Goal: Information Seeking & Learning: Learn about a topic

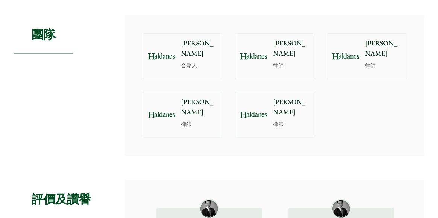
scroll to position [639, 0]
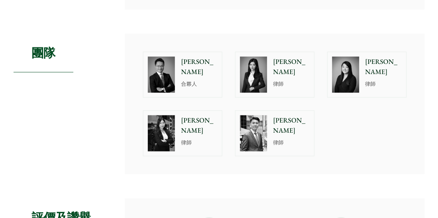
click at [164, 118] on img at bounding box center [161, 133] width 27 height 36
click at [261, 115] on img at bounding box center [253, 133] width 27 height 36
click at [160, 56] on img at bounding box center [161, 74] width 27 height 36
click at [256, 65] on img at bounding box center [253, 74] width 27 height 36
click at [342, 67] on img at bounding box center [345, 74] width 27 height 36
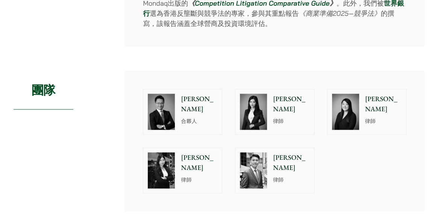
scroll to position [601, 0]
click at [188, 112] on div "伍家豪 合夥人" at bounding box center [200, 111] width 42 height 45
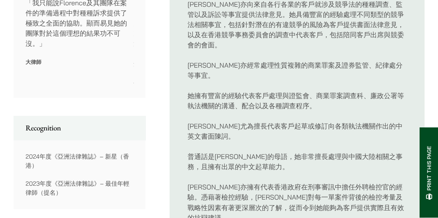
scroll to position [526, 0]
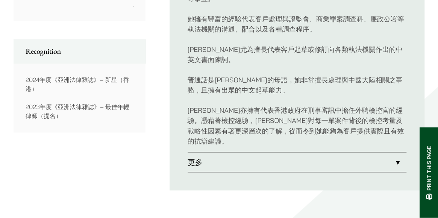
click at [386, 152] on link "更多" at bounding box center [296, 162] width 219 height 20
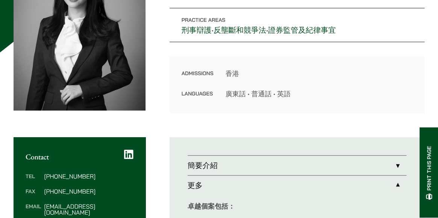
scroll to position [113, 0]
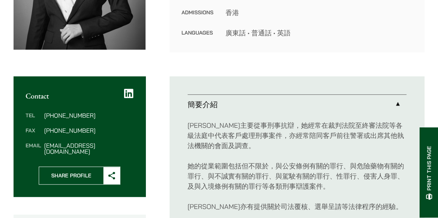
scroll to position [273, 0]
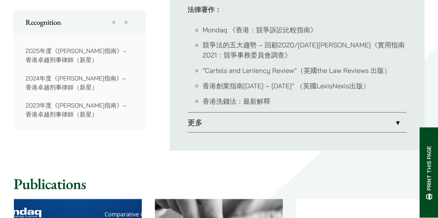
scroll to position [601, 0]
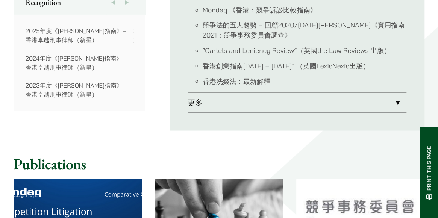
click at [280, 102] on link "更多" at bounding box center [296, 102] width 219 height 20
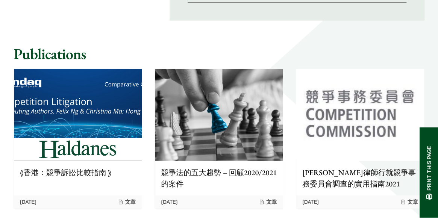
scroll to position [977, 0]
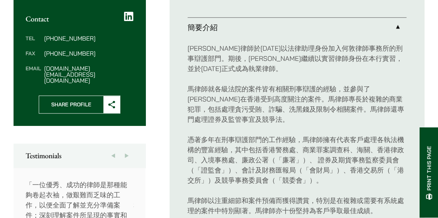
scroll to position [273, 0]
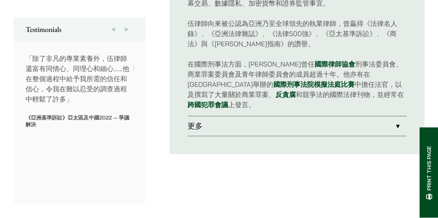
scroll to position [451, 0]
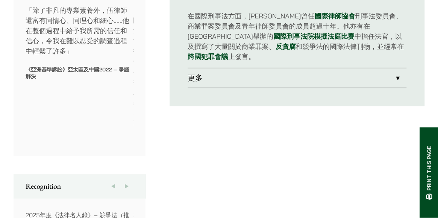
click at [312, 72] on link "更多" at bounding box center [296, 78] width 219 height 20
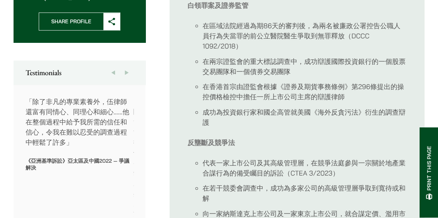
scroll to position [338, 0]
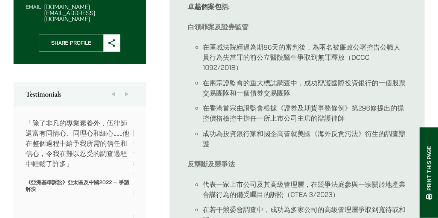
click at [125, 82] on button "Next" at bounding box center [127, 94] width 14 height 24
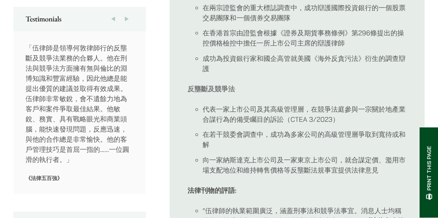
scroll to position [376, 0]
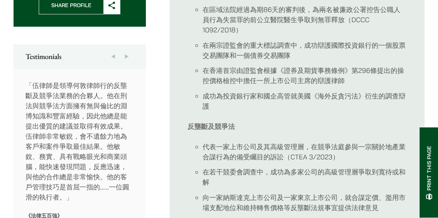
click at [125, 44] on button "Next" at bounding box center [127, 56] width 14 height 24
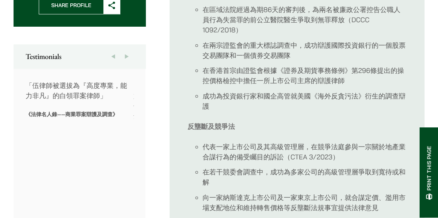
click at [125, 44] on button "Next" at bounding box center [127, 56] width 14 height 24
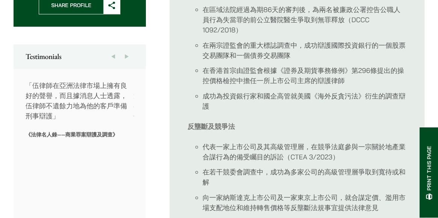
click at [125, 44] on button "Next" at bounding box center [127, 56] width 14 height 24
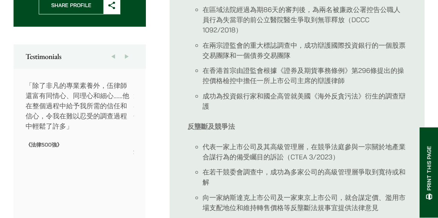
click at [125, 44] on button "Next" at bounding box center [127, 56] width 14 height 24
click at [114, 44] on button "Previous" at bounding box center [113, 56] width 14 height 24
click at [128, 44] on button "Next" at bounding box center [127, 56] width 14 height 24
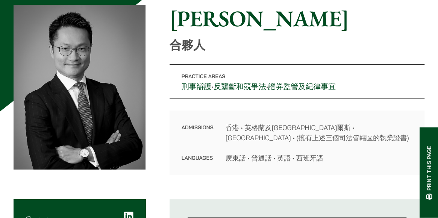
scroll to position [75, 0]
